Goal: Obtain resource: Download file/media

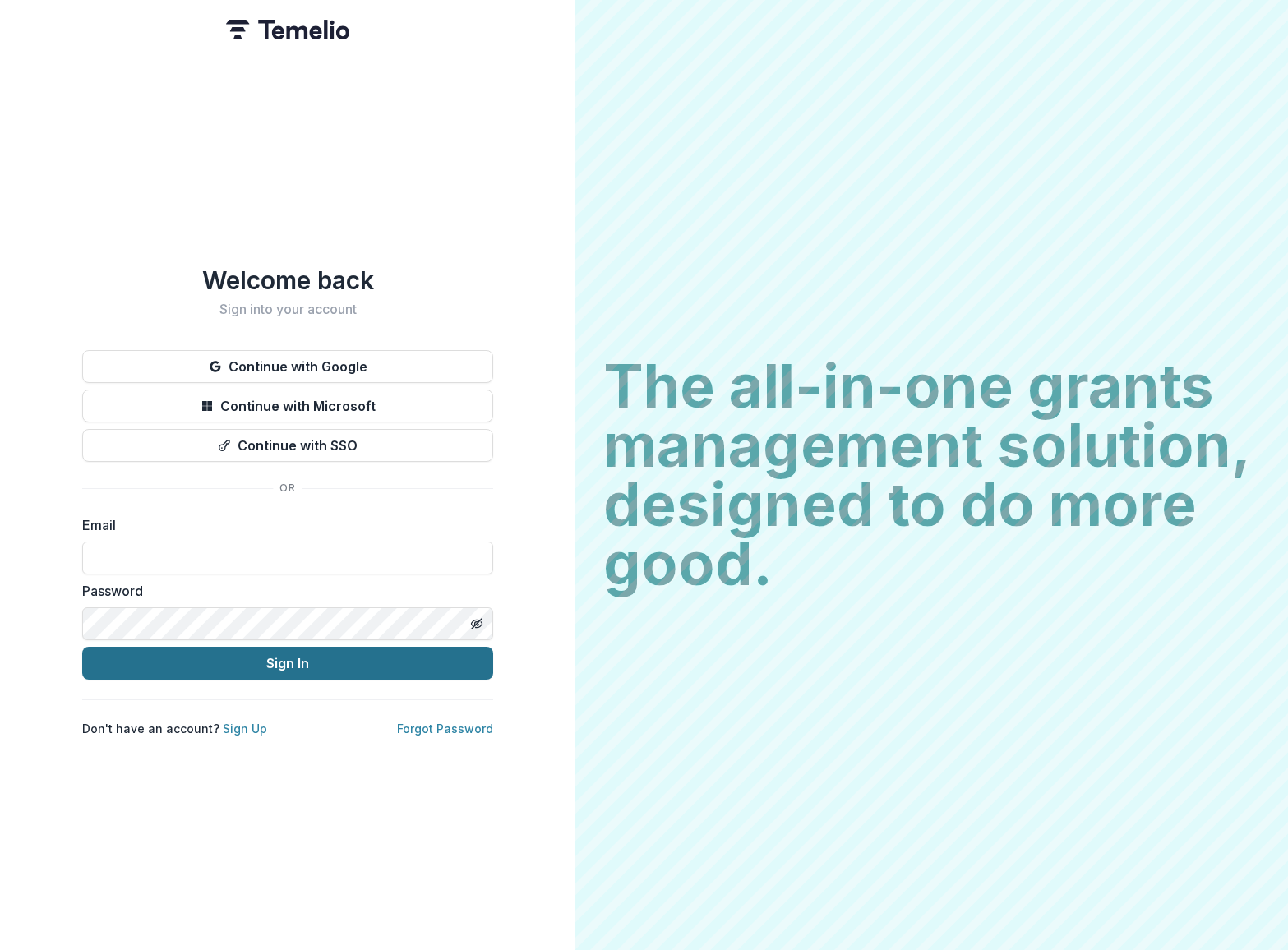
type input "**********"
click at [311, 665] on button "Sign In" at bounding box center [287, 663] width 411 height 33
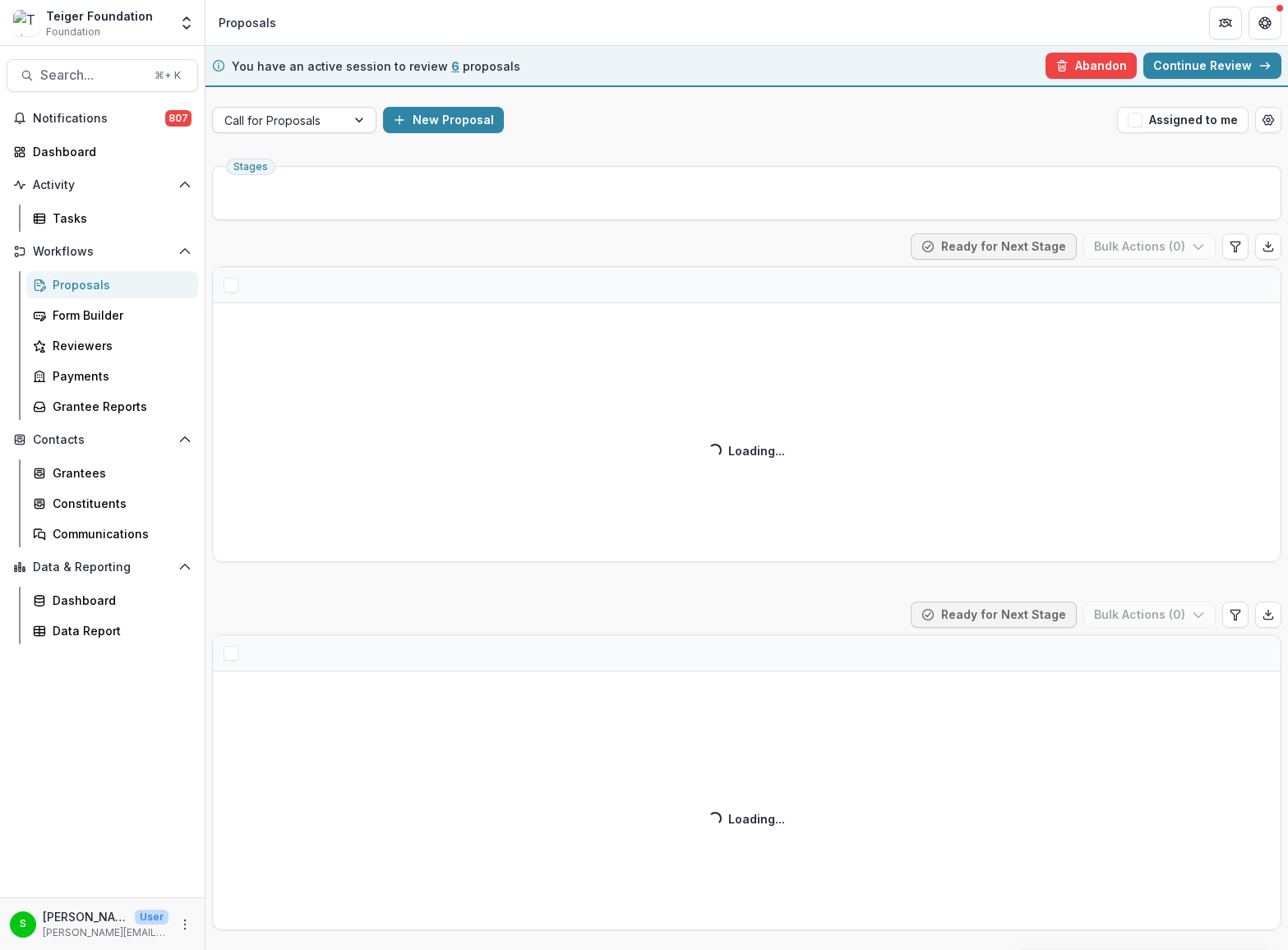
click at [295, 124] on div at bounding box center [279, 120] width 110 height 20
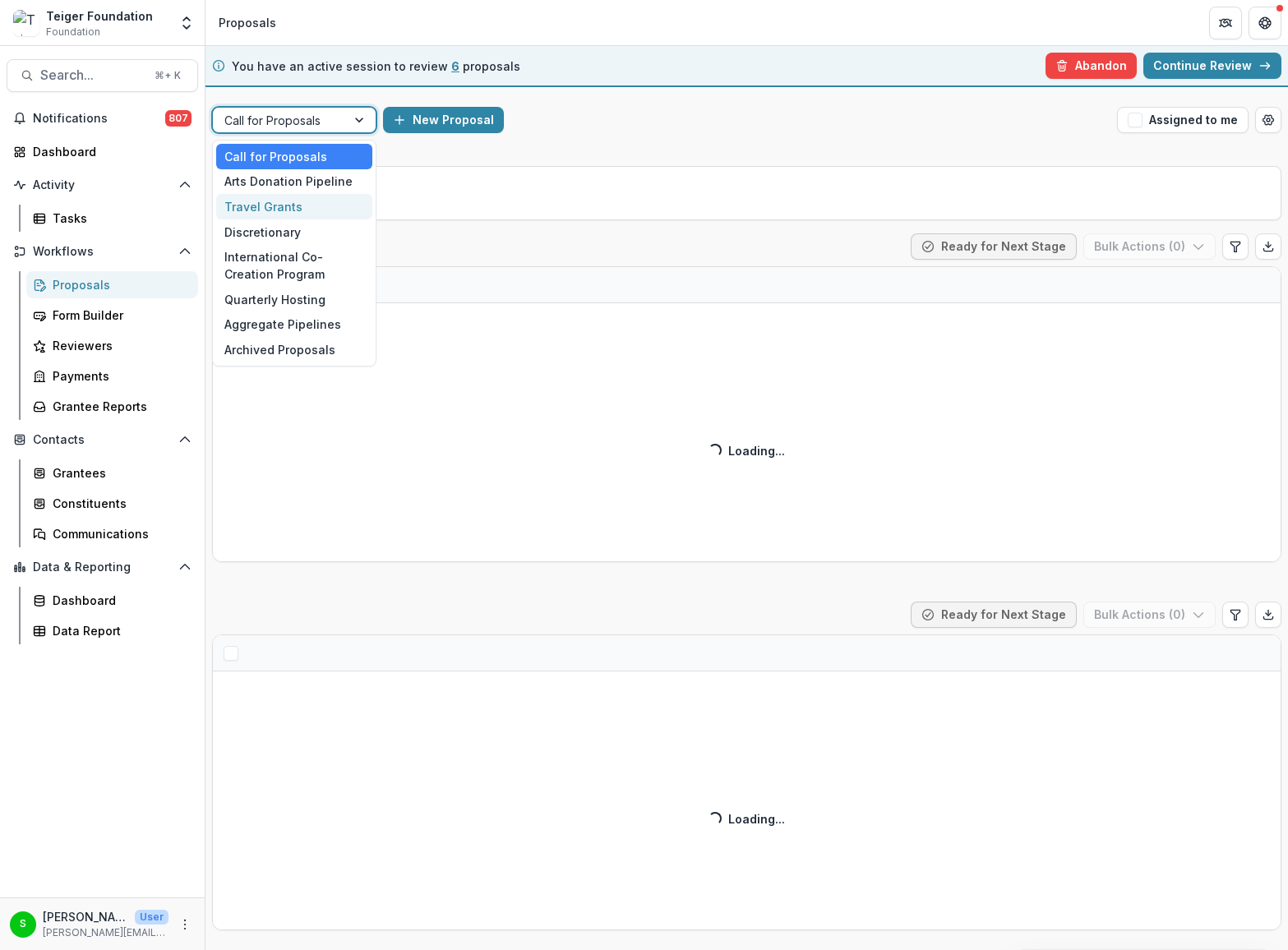
click at [286, 213] on div "Travel Grants" at bounding box center [294, 207] width 156 height 25
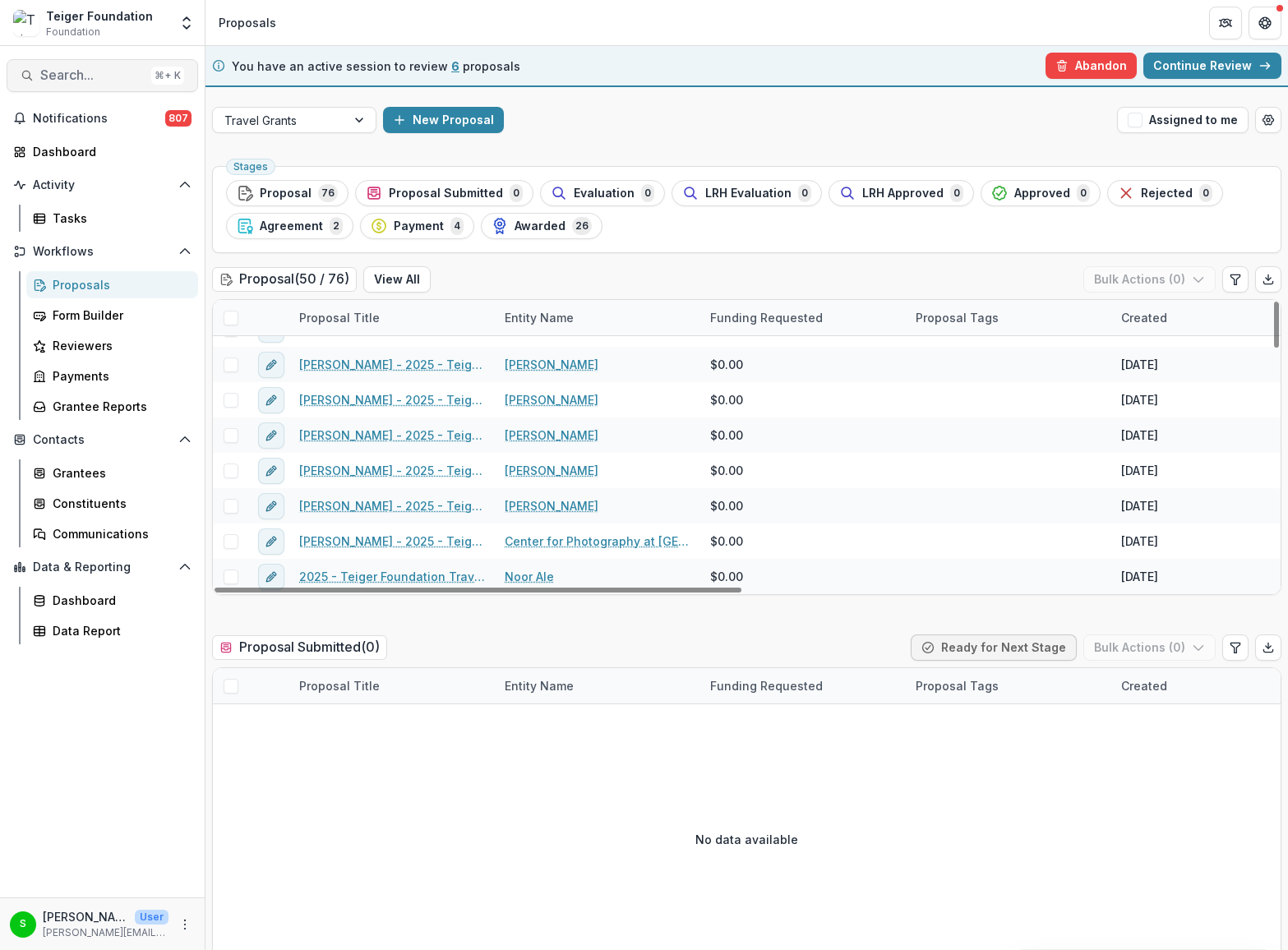
click at [83, 86] on button "Search... ⌘ + K" at bounding box center [102, 75] width 191 height 33
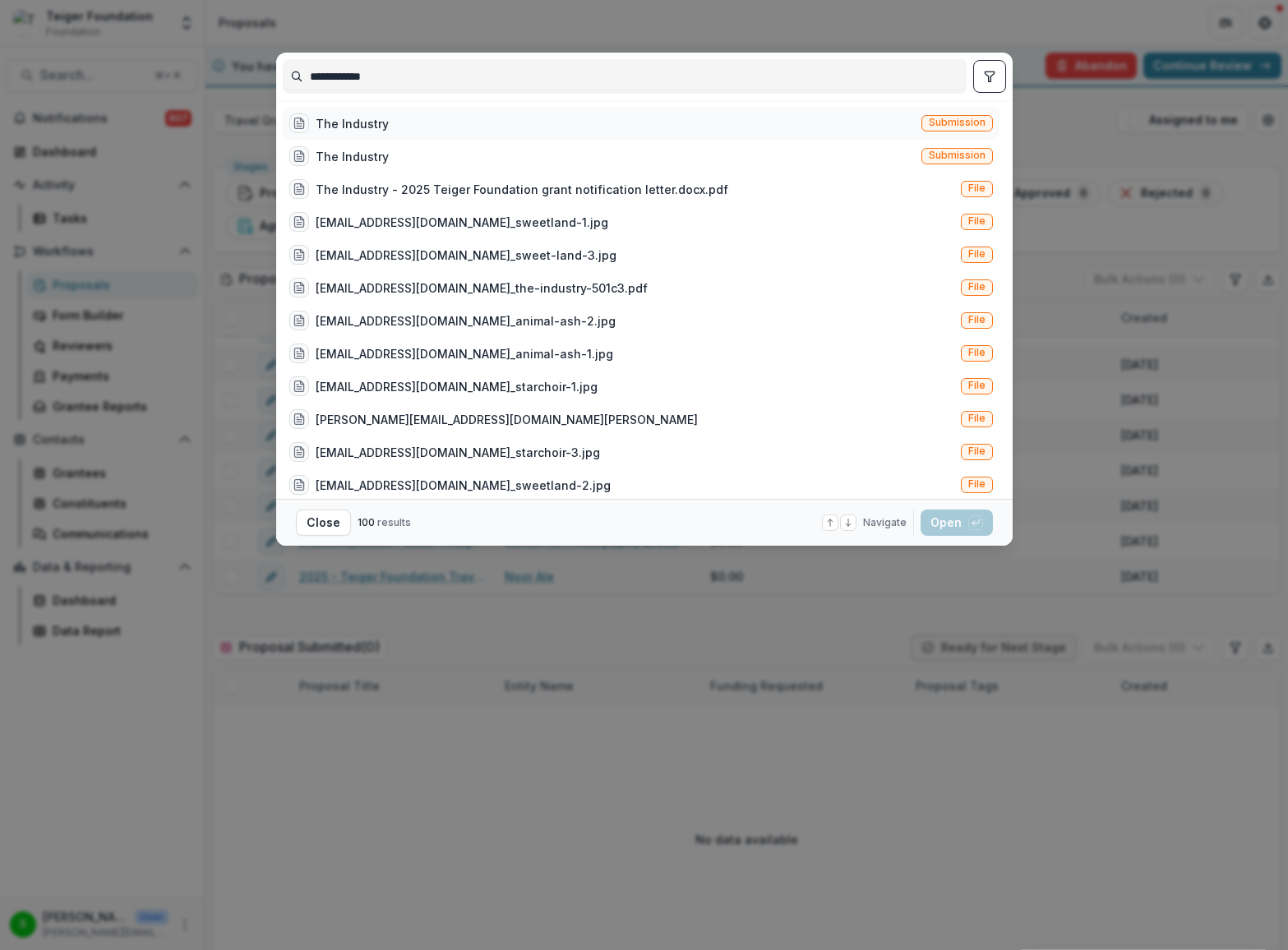
type input "**********"
click at [357, 128] on div "The Industry" at bounding box center [352, 124] width 73 height 17
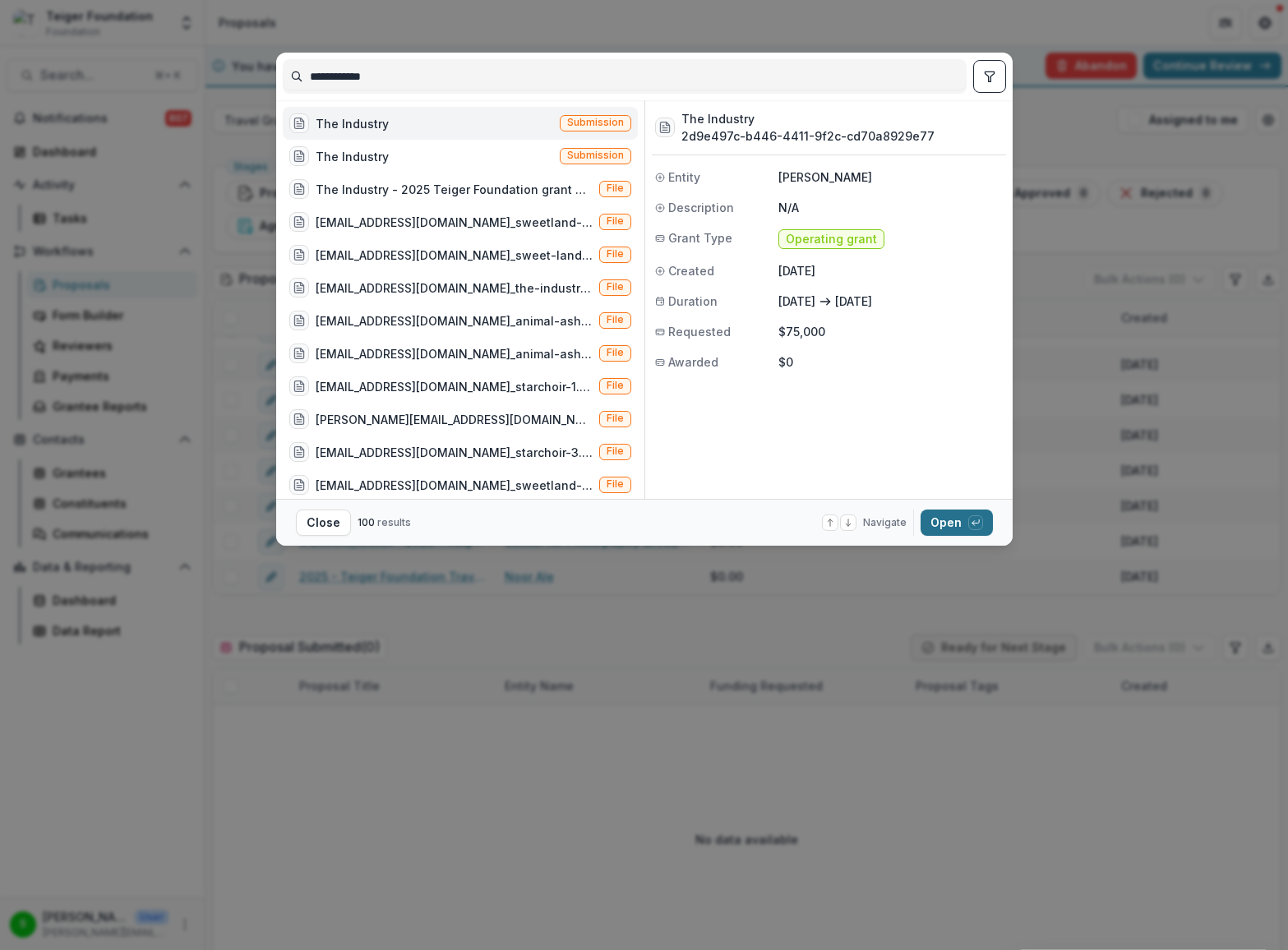
click at [940, 510] on button "Open with enter key" at bounding box center [956, 522] width 72 height 26
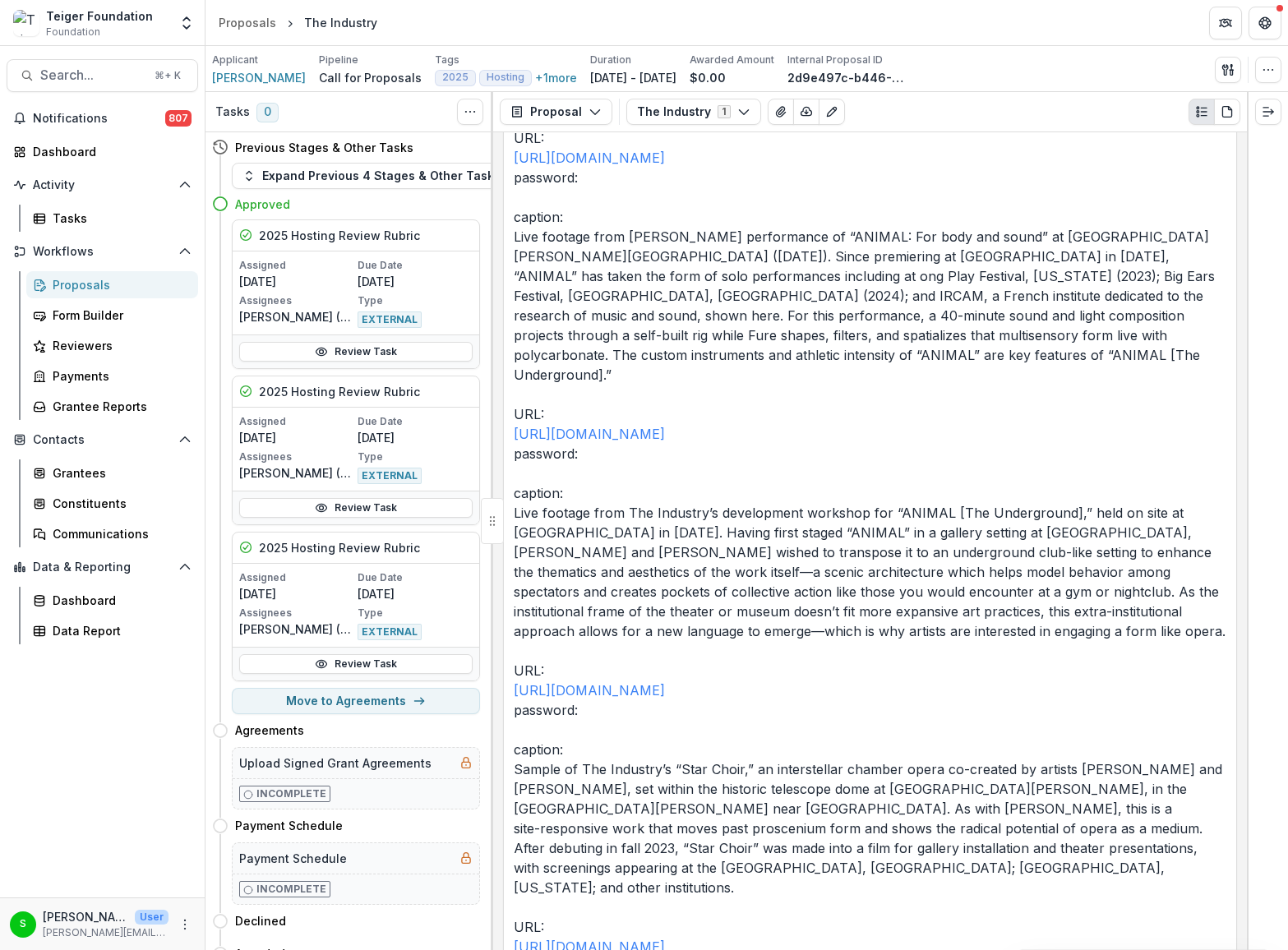
scroll to position [8509, 0]
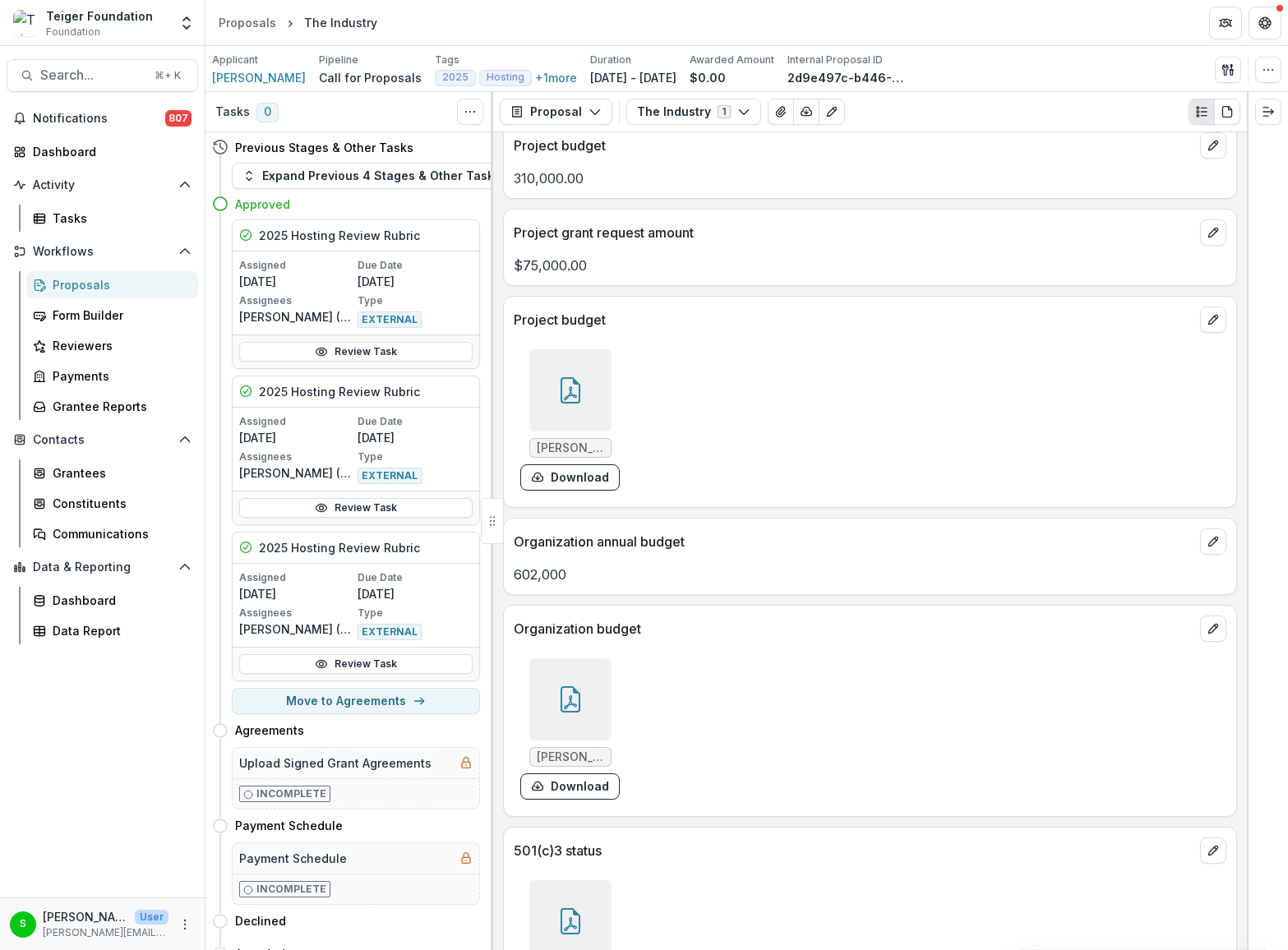
click at [599, 658] on div at bounding box center [570, 699] width 82 height 82
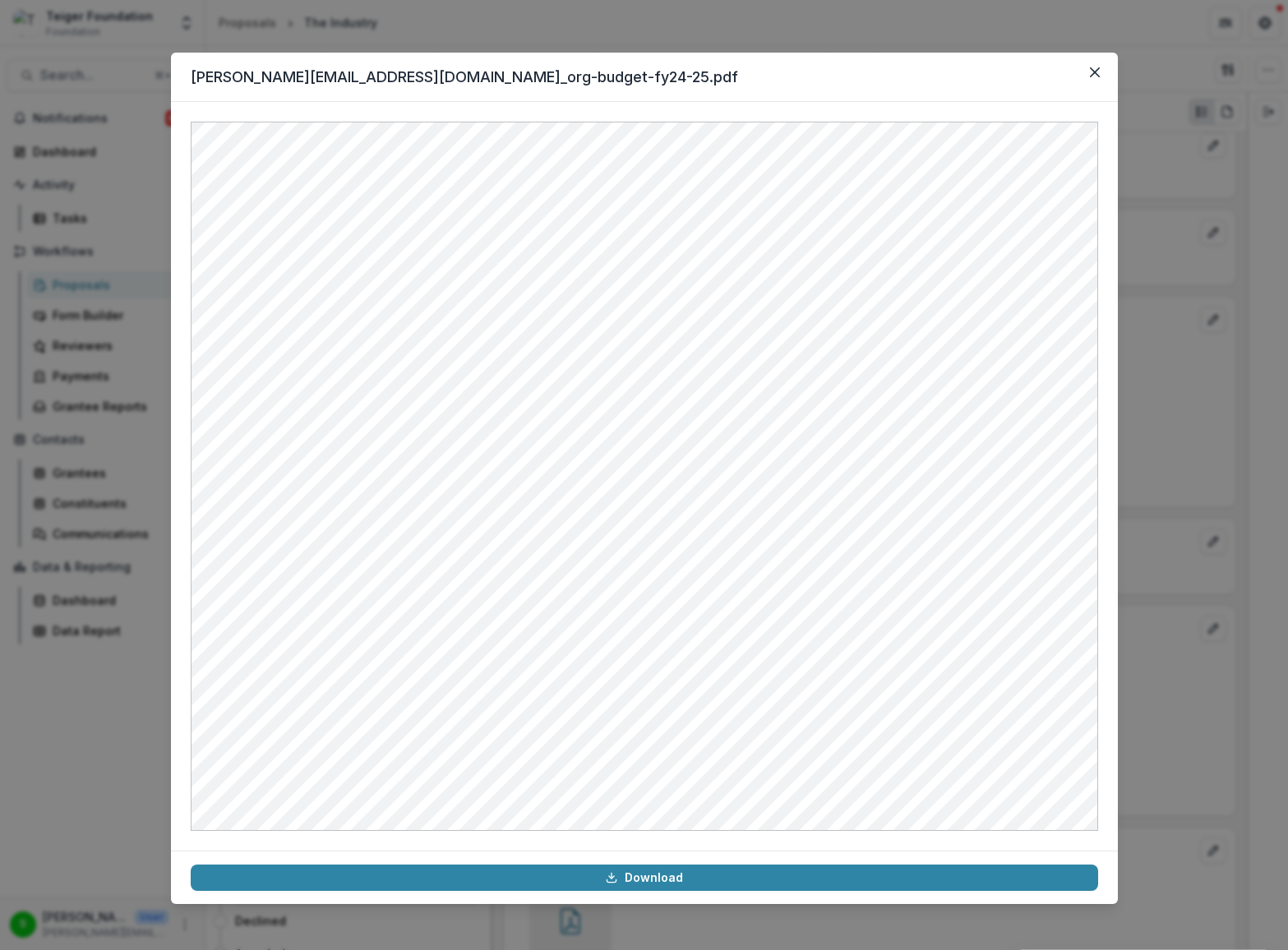
click at [1137, 534] on div "[PERSON_NAME][EMAIL_ADDRESS][DOMAIN_NAME]_org-budget-fy24-25.pdf Download" at bounding box center [644, 475] width 1288 height 950
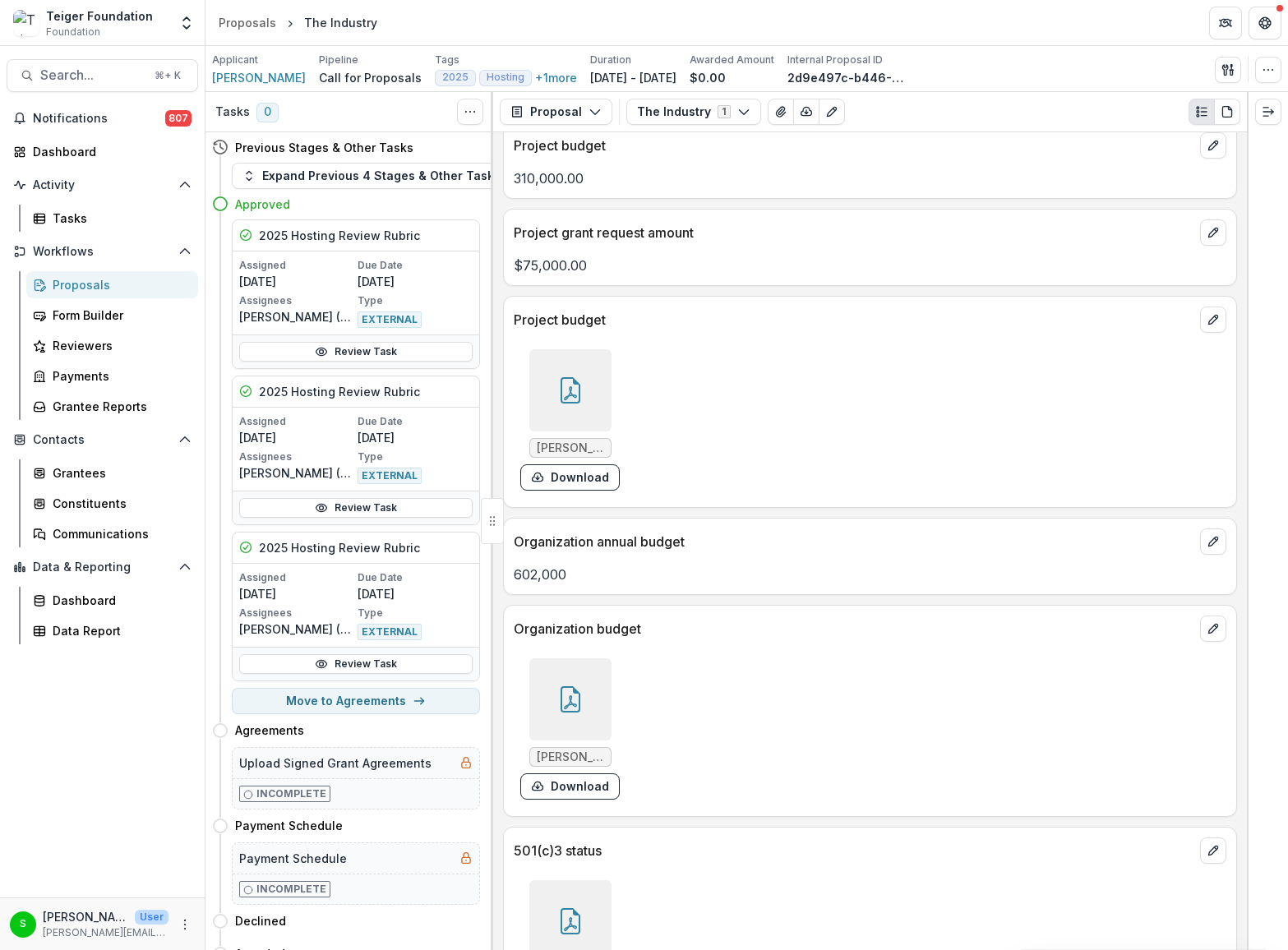
click at [571, 377] on icon at bounding box center [570, 389] width 26 height 26
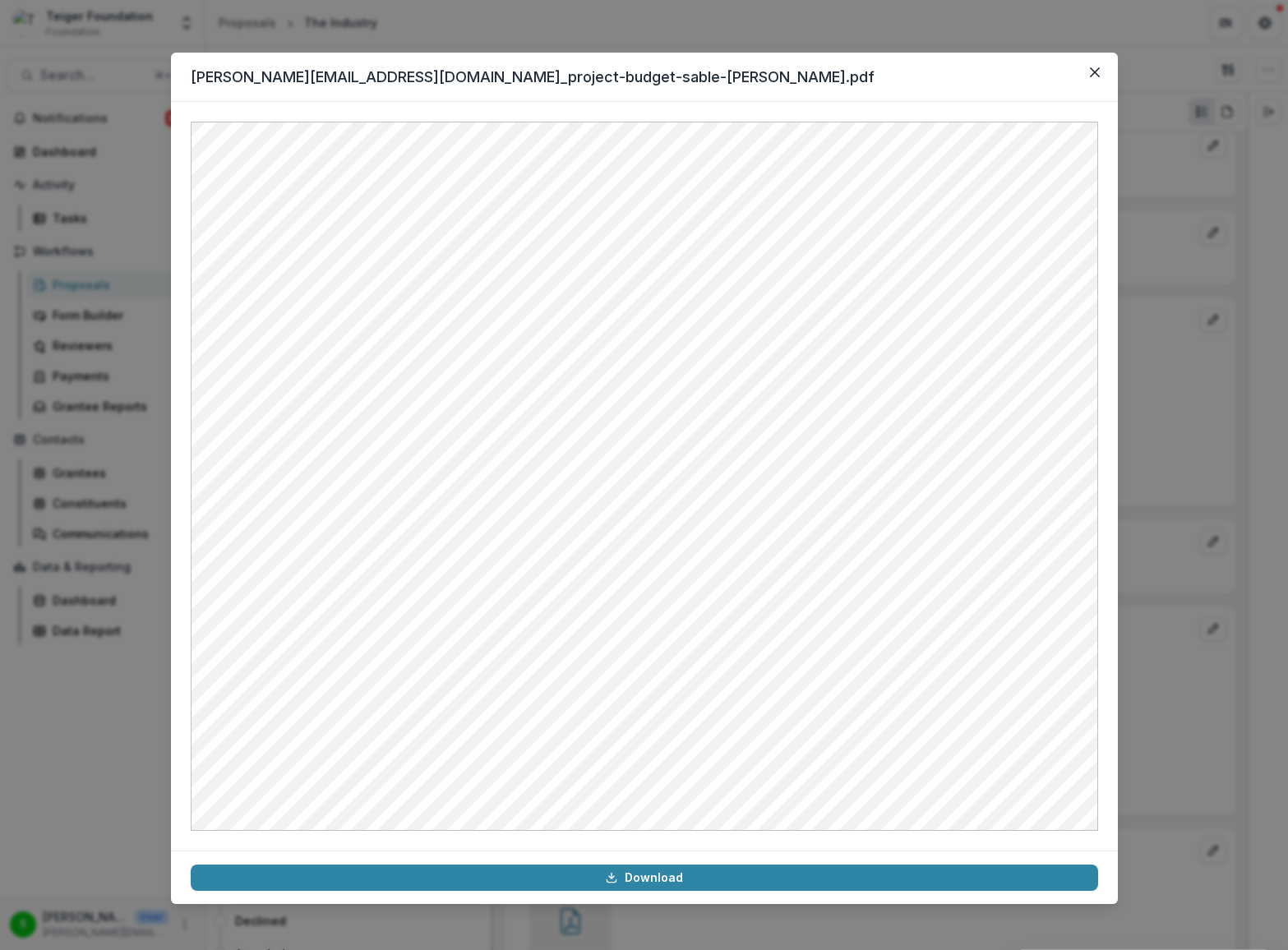
click at [120, 682] on div "[PERSON_NAME][EMAIL_ADDRESS][DOMAIN_NAME]_project-budget-sable-[PERSON_NAME].pd…" at bounding box center [644, 475] width 1288 height 950
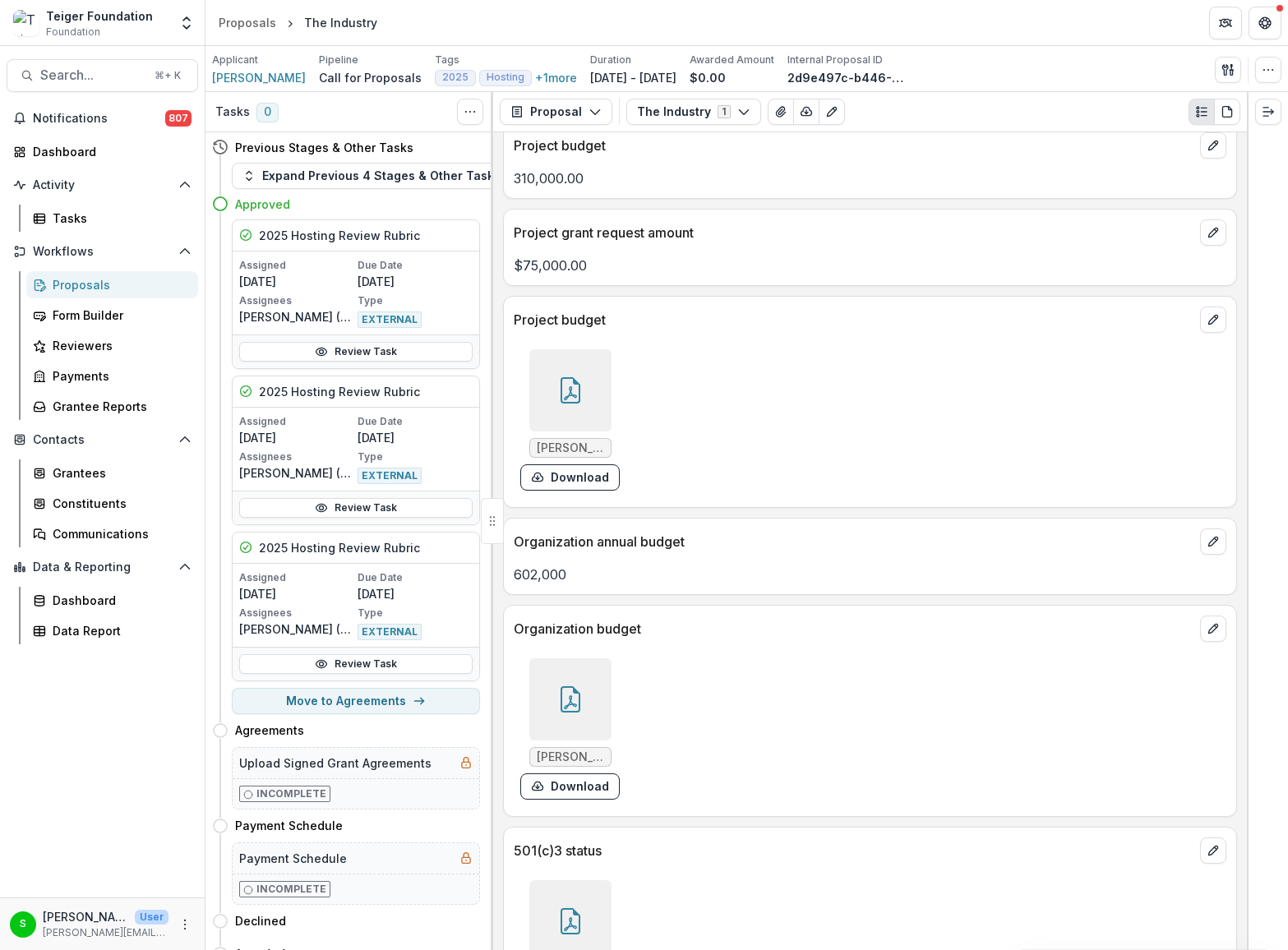
click at [560, 349] on div at bounding box center [570, 389] width 82 height 82
